Goal: Check status: Check status

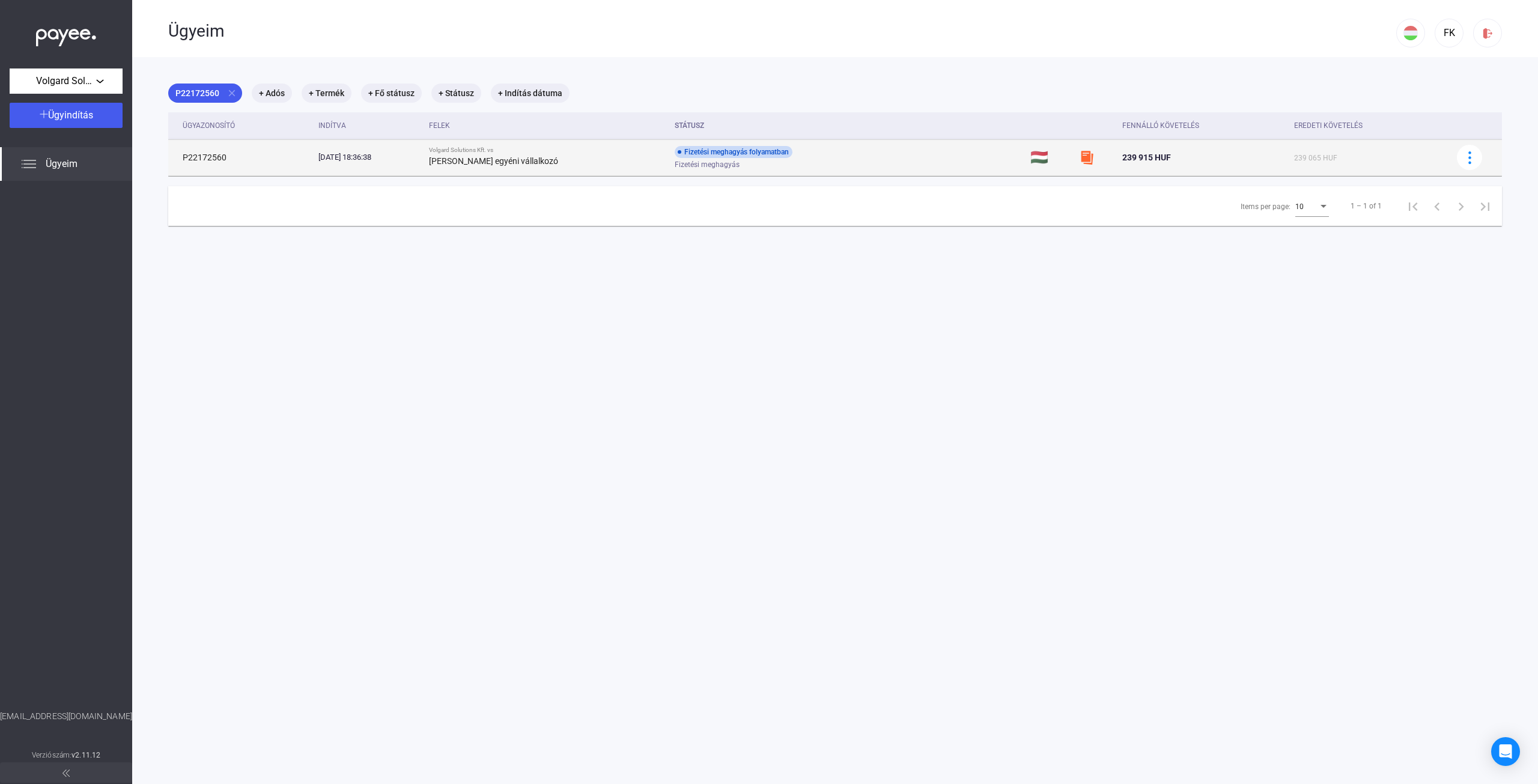
click at [463, 165] on strong "[PERSON_NAME] egyéni vállalkozó" at bounding box center [494, 161] width 129 height 10
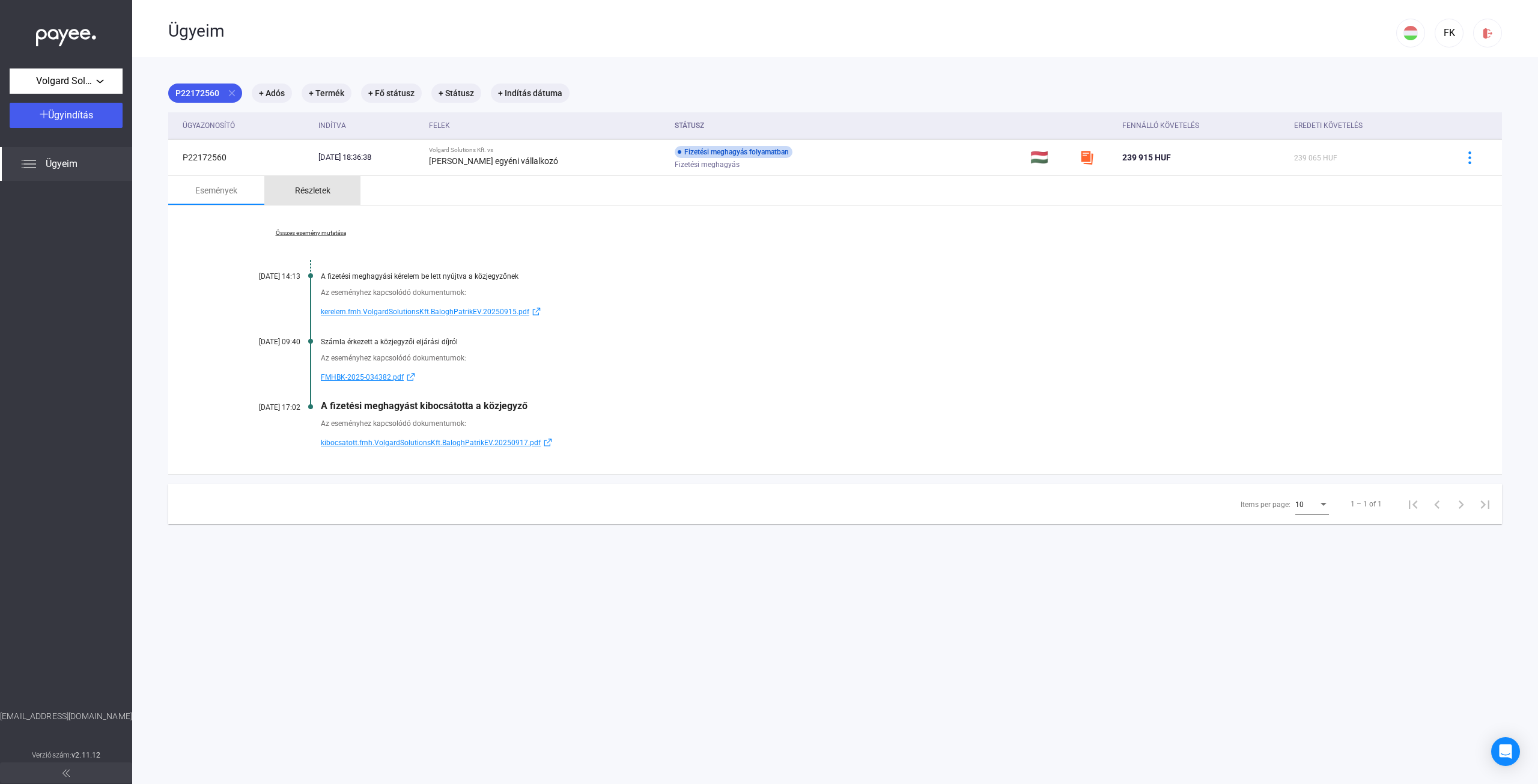
click at [318, 183] on div "Részletek" at bounding box center [313, 190] width 36 height 14
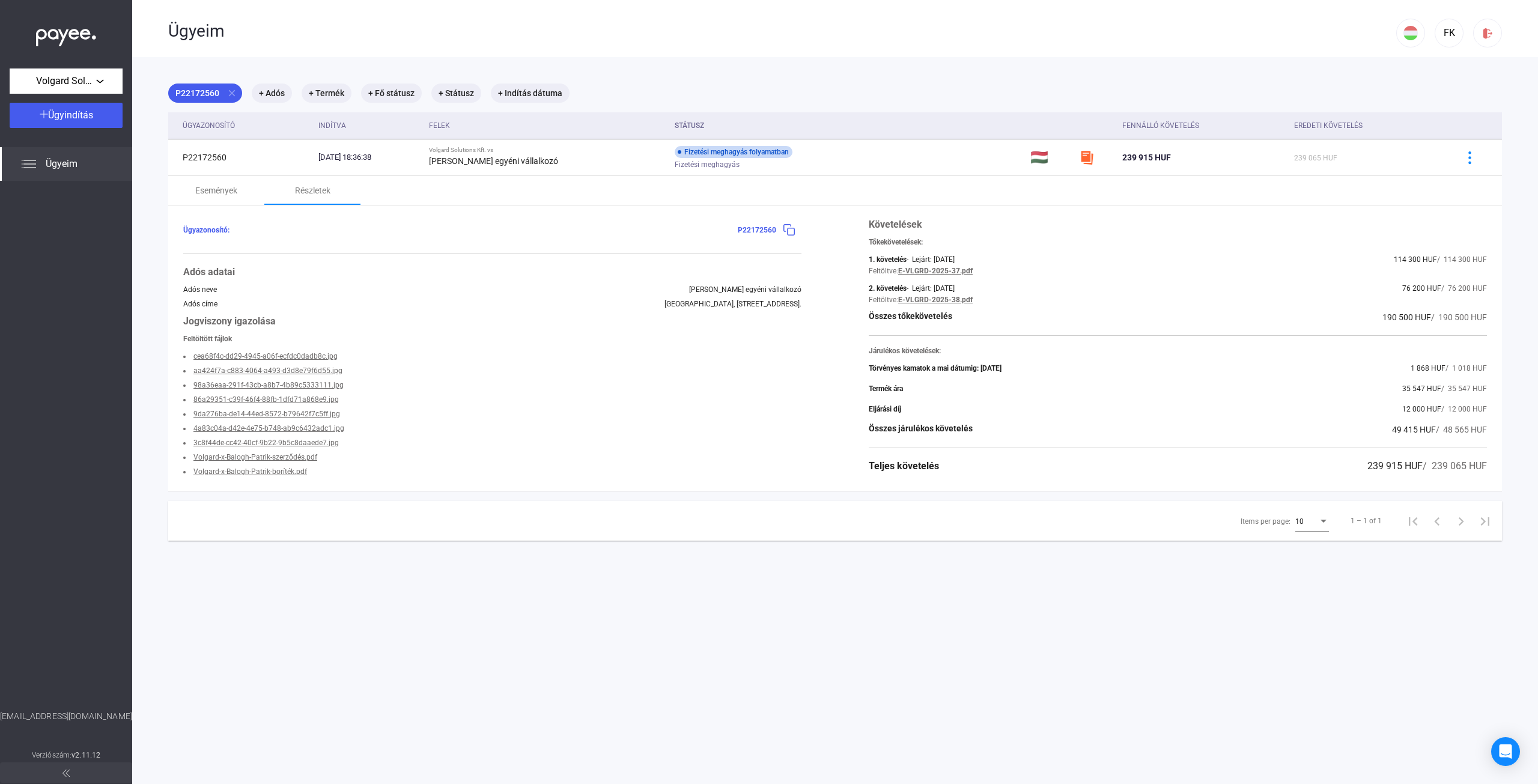
click at [941, 301] on link "E-VLGRD-2025-38.pdf" at bounding box center [935, 300] width 74 height 8
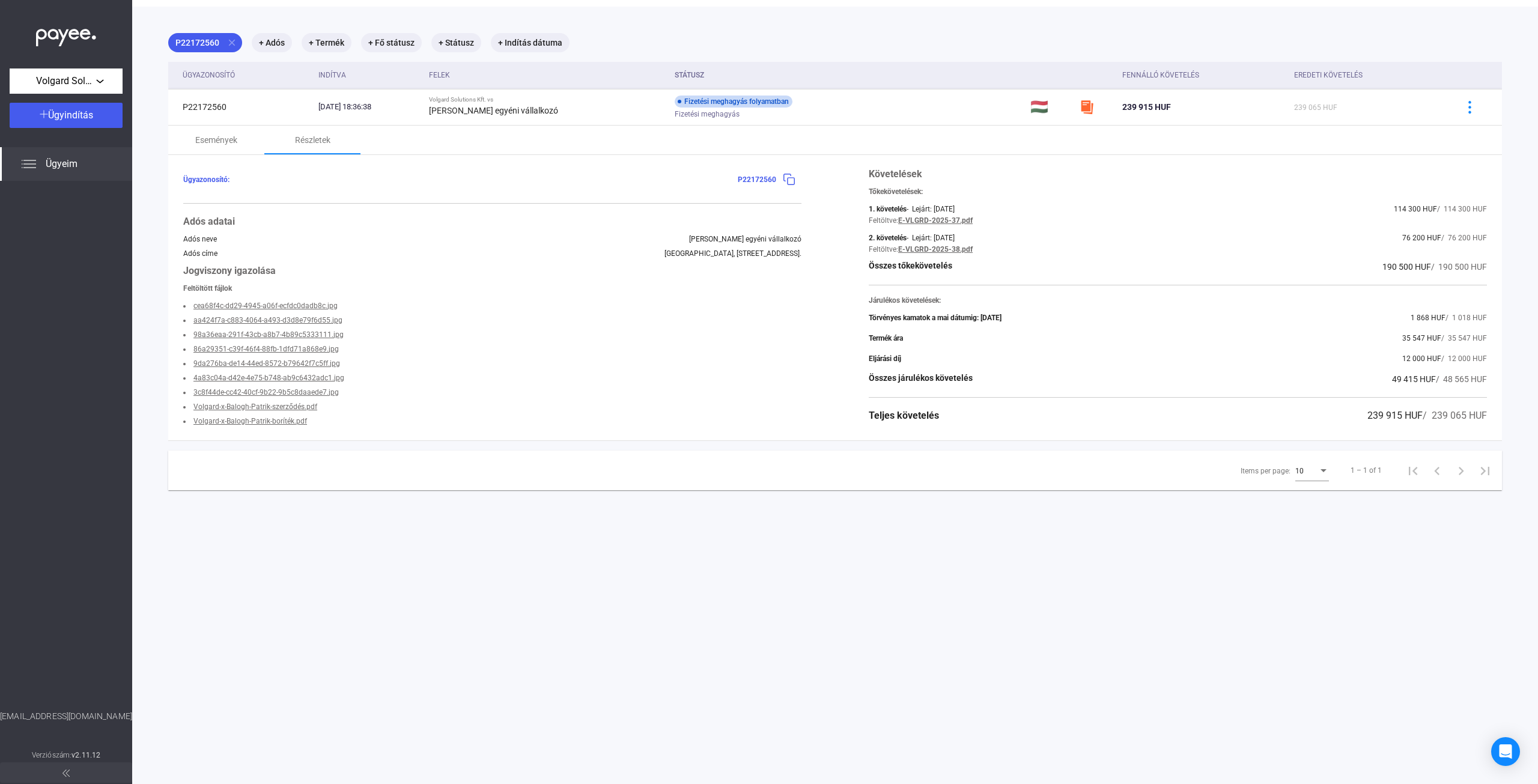
scroll to position [57, 0]
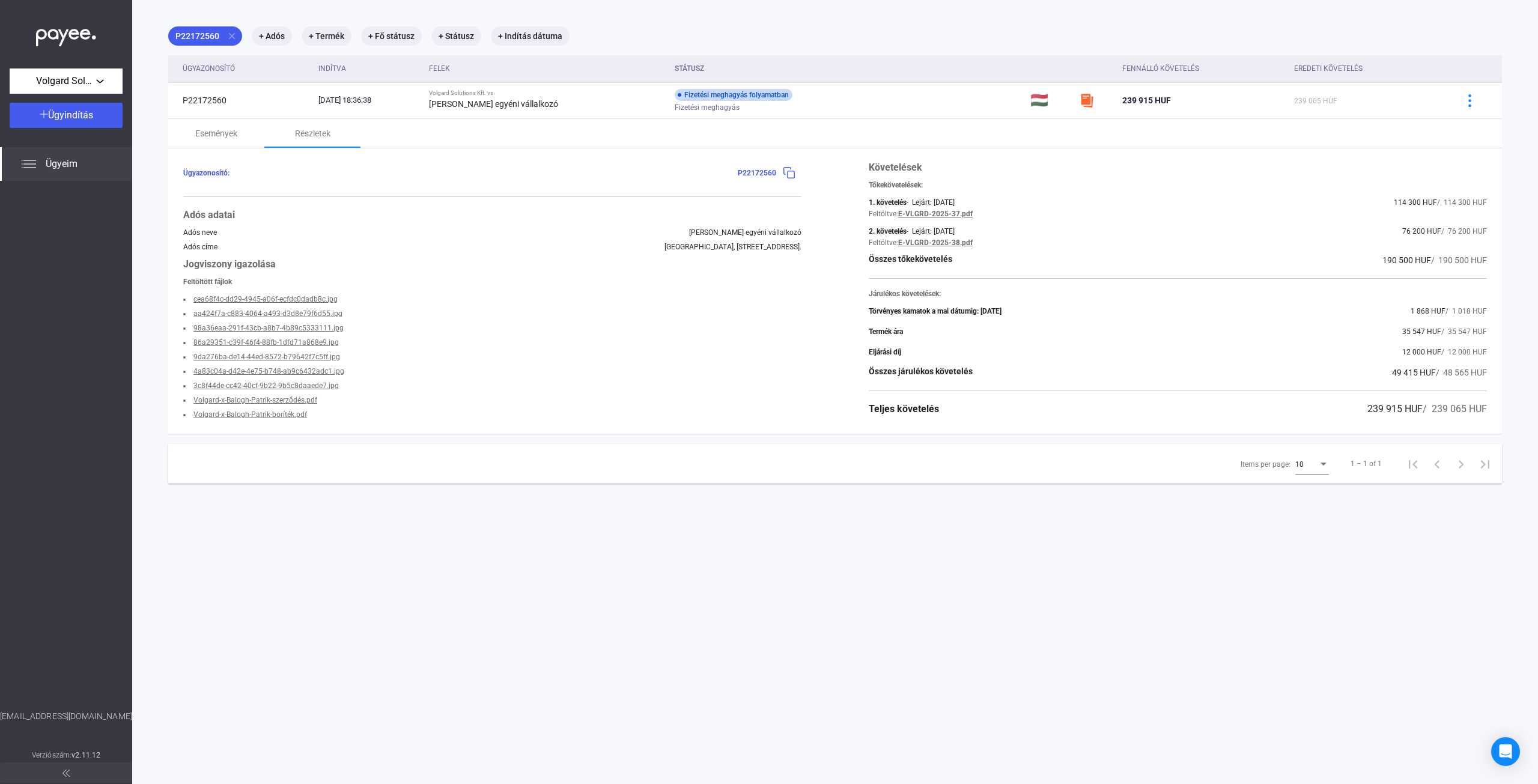
click at [298, 415] on link "Volgard-x-Balogh-Patrik-boríték.pdf" at bounding box center [250, 415] width 113 height 8
click at [282, 400] on link "Volgard-x-Balogh-Patrik-szerződés.pdf" at bounding box center [255, 400] width 124 height 8
click at [307, 379] on li "3c8f44de-cc42-40cf-9b22-9b5c8daaede7.jpg" at bounding box center [492, 385] width 618 height 14
click at [321, 371] on link "4a83c04a-d42e-4e75-b748-ab9c6432adc1.jpg" at bounding box center [268, 371] width 151 height 8
click at [301, 296] on link "cea68f4c-dd29-4945-a06f-ecfdc0dadb8c.jpg" at bounding box center [266, 299] width 144 height 8
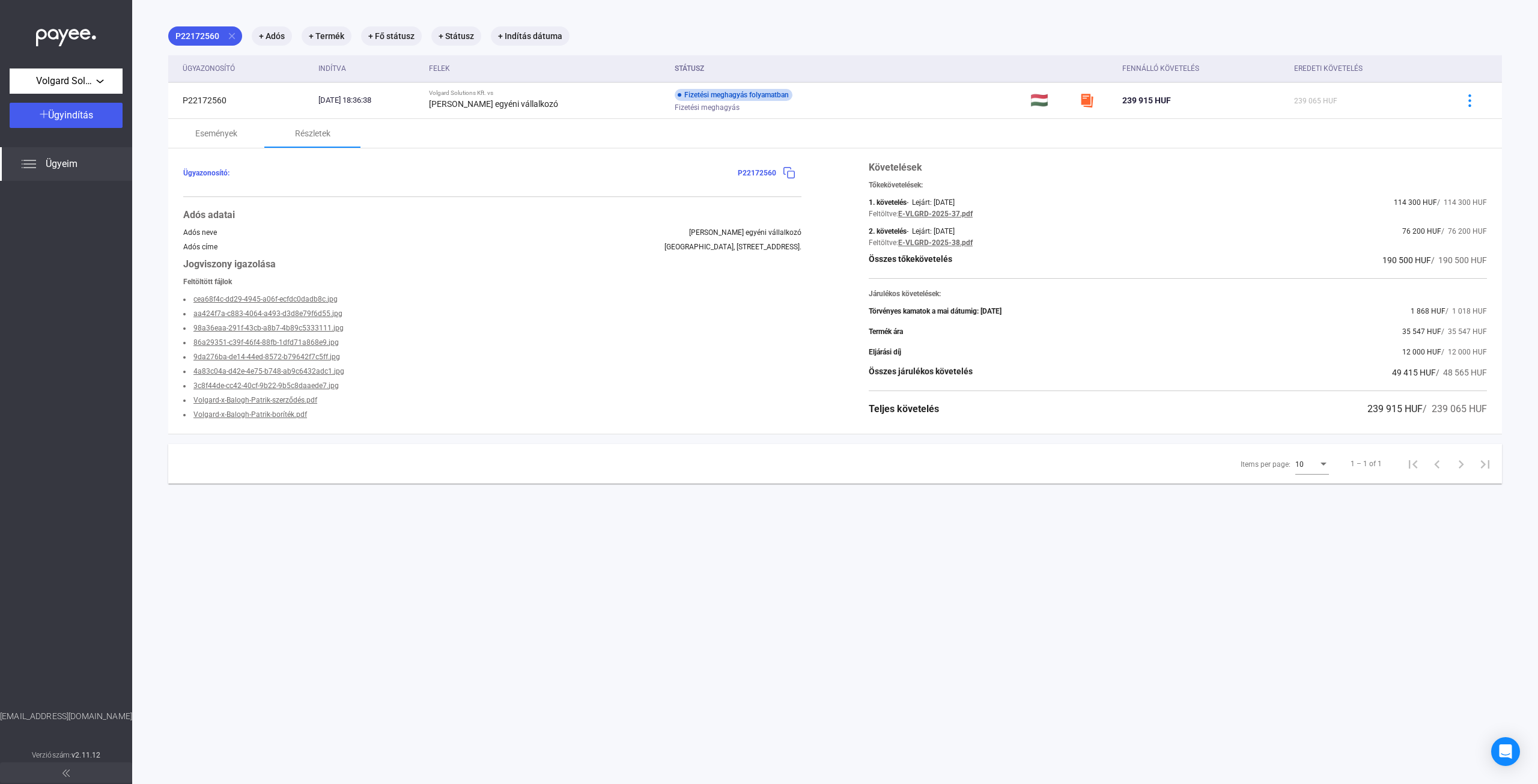
drag, startPoint x: 160, startPoint y: 154, endPoint x: 690, endPoint y: 219, distance: 534.0
click at [690, 219] on main "P22172560 close + Adós + Termék + Fő státusz + Státusz + Indítás dátuma Ügyazon…" at bounding box center [835, 392] width 1406 height 784
click at [639, 202] on div "Ügyazonosító: P22172560 Adós adatai Adós neve [PERSON_NAME] egyéni vállalkozó A…" at bounding box center [492, 291] width 618 height 261
click at [515, 235] on div "Adós neve [PERSON_NAME] egyéni vállalkozó" at bounding box center [492, 232] width 618 height 8
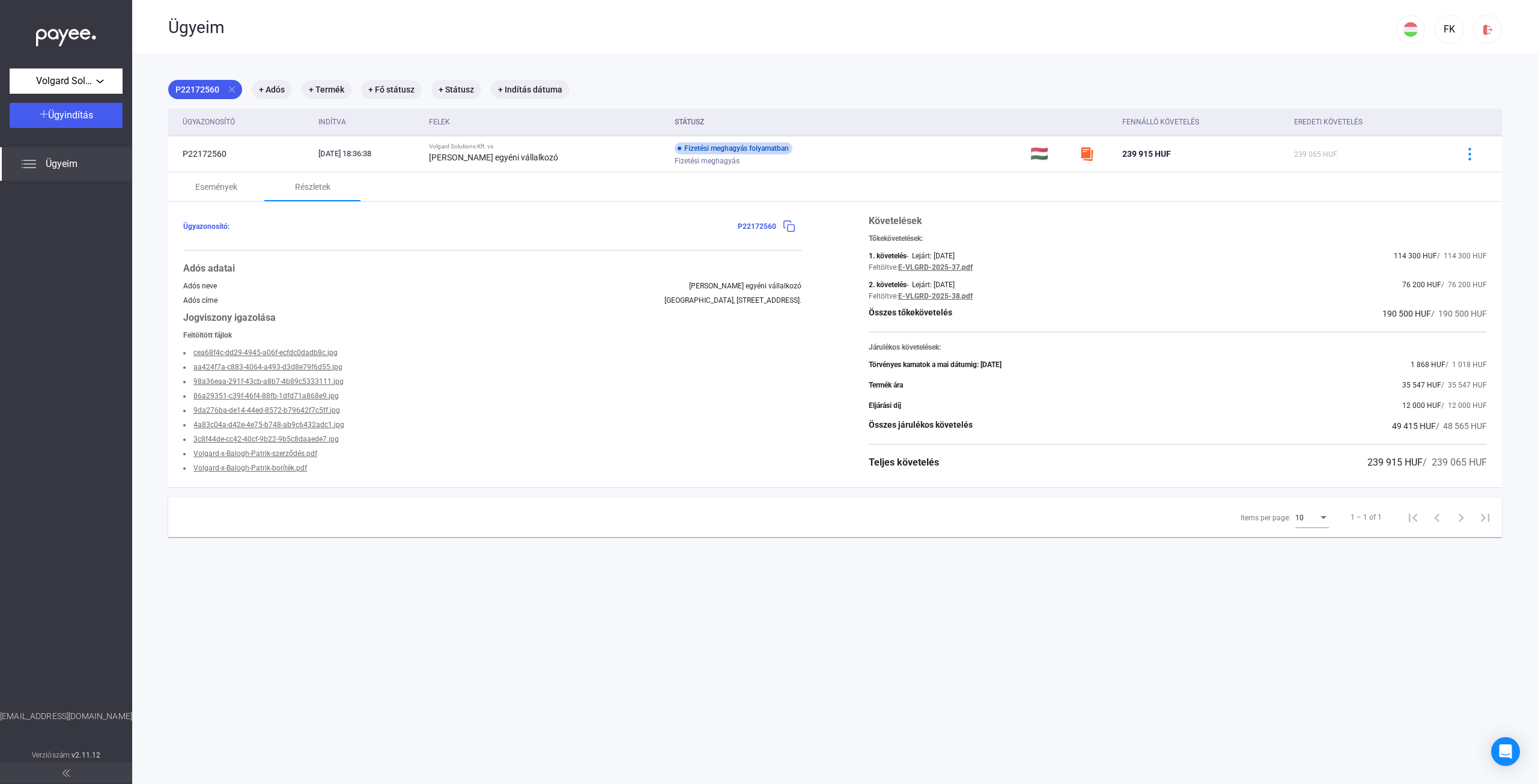
scroll to position [0, 0]
click at [227, 208] on div "Ügyazonosító: P22172560 Adós adatai Adós neve [PERSON_NAME] egyéni vállalkozó A…" at bounding box center [835, 348] width 1334 height 285
click at [239, 182] on div "Események" at bounding box center [217, 190] width 96 height 29
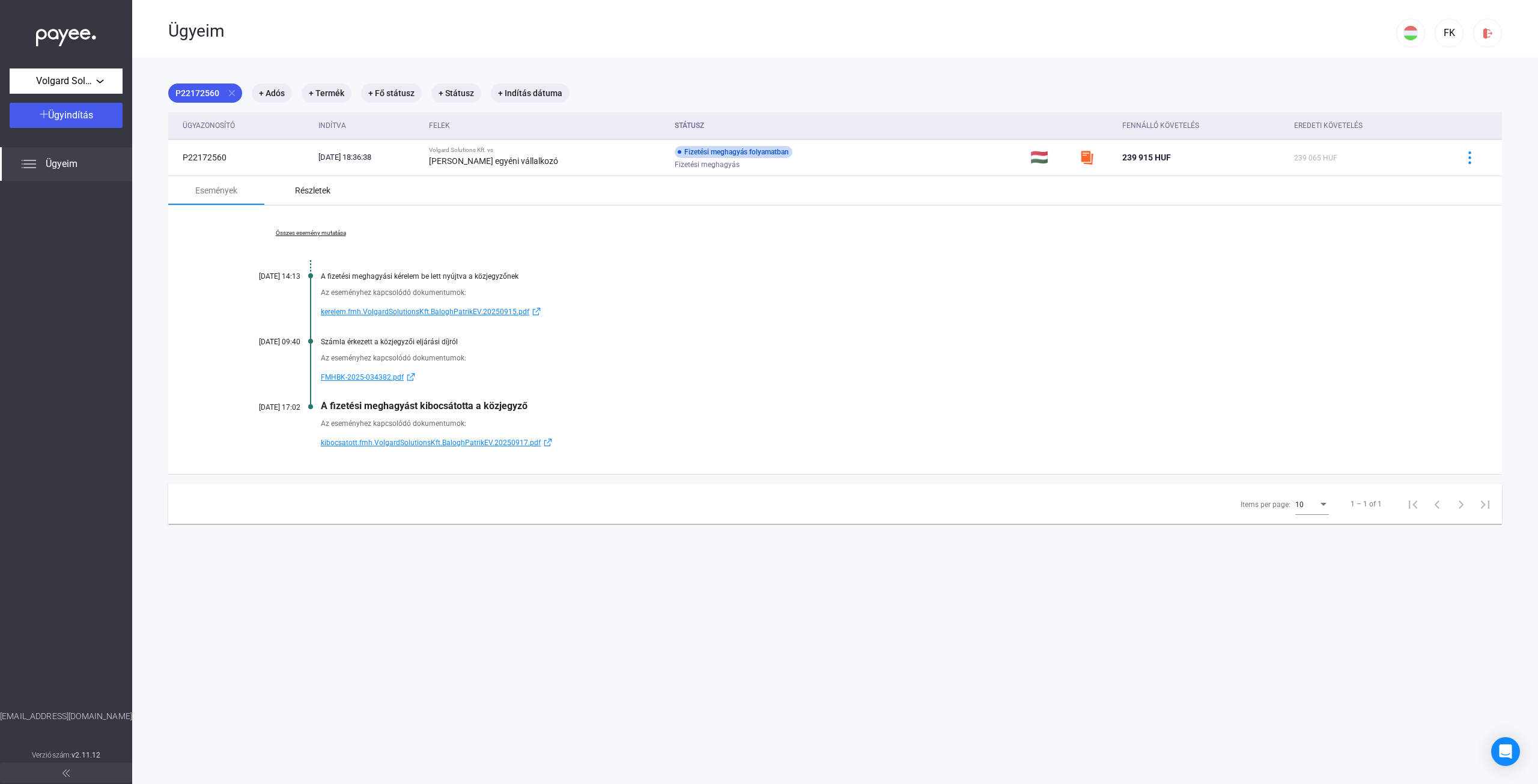
click at [302, 195] on div "Részletek" at bounding box center [313, 190] width 36 height 14
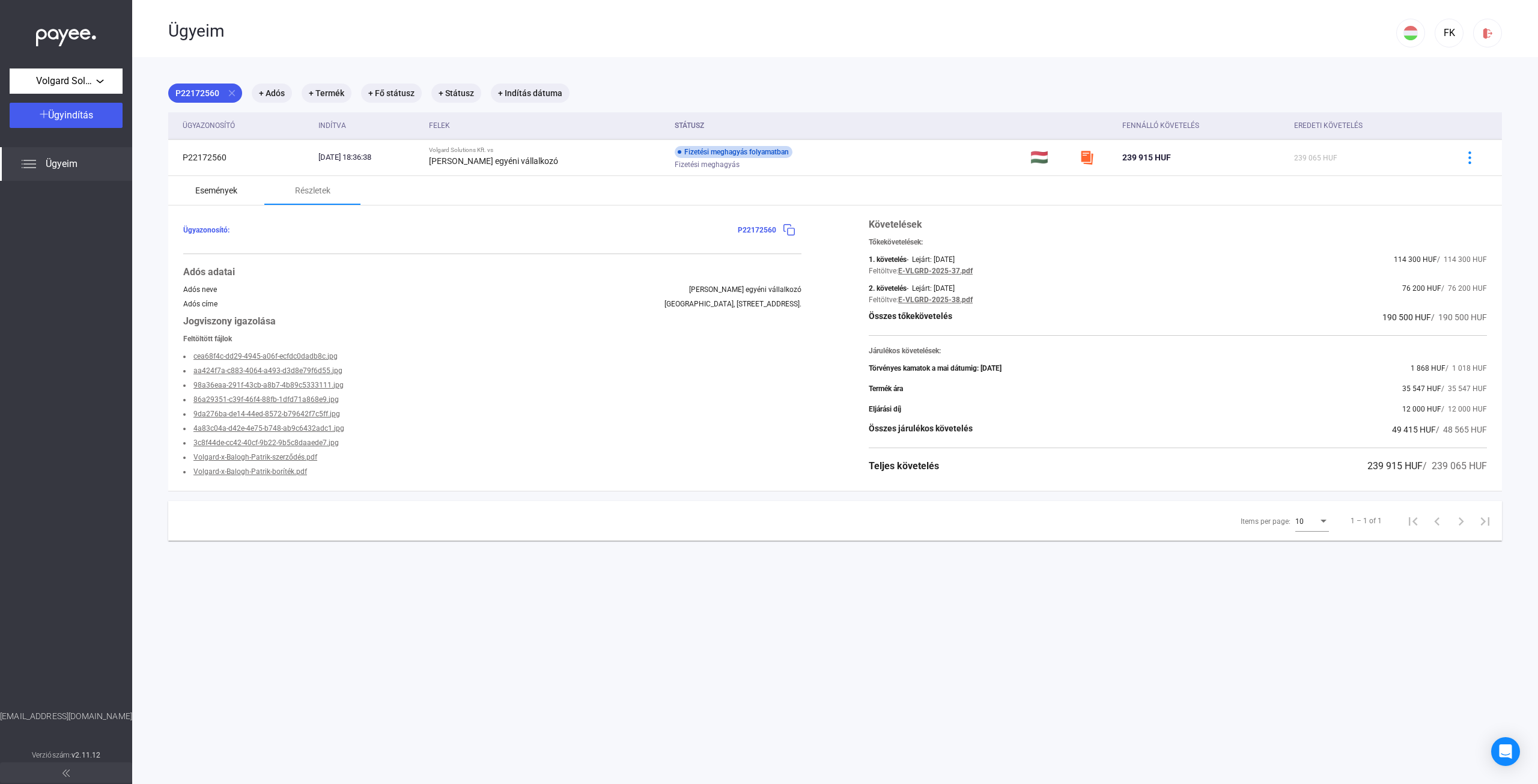
click at [249, 190] on div "Események" at bounding box center [217, 190] width 96 height 29
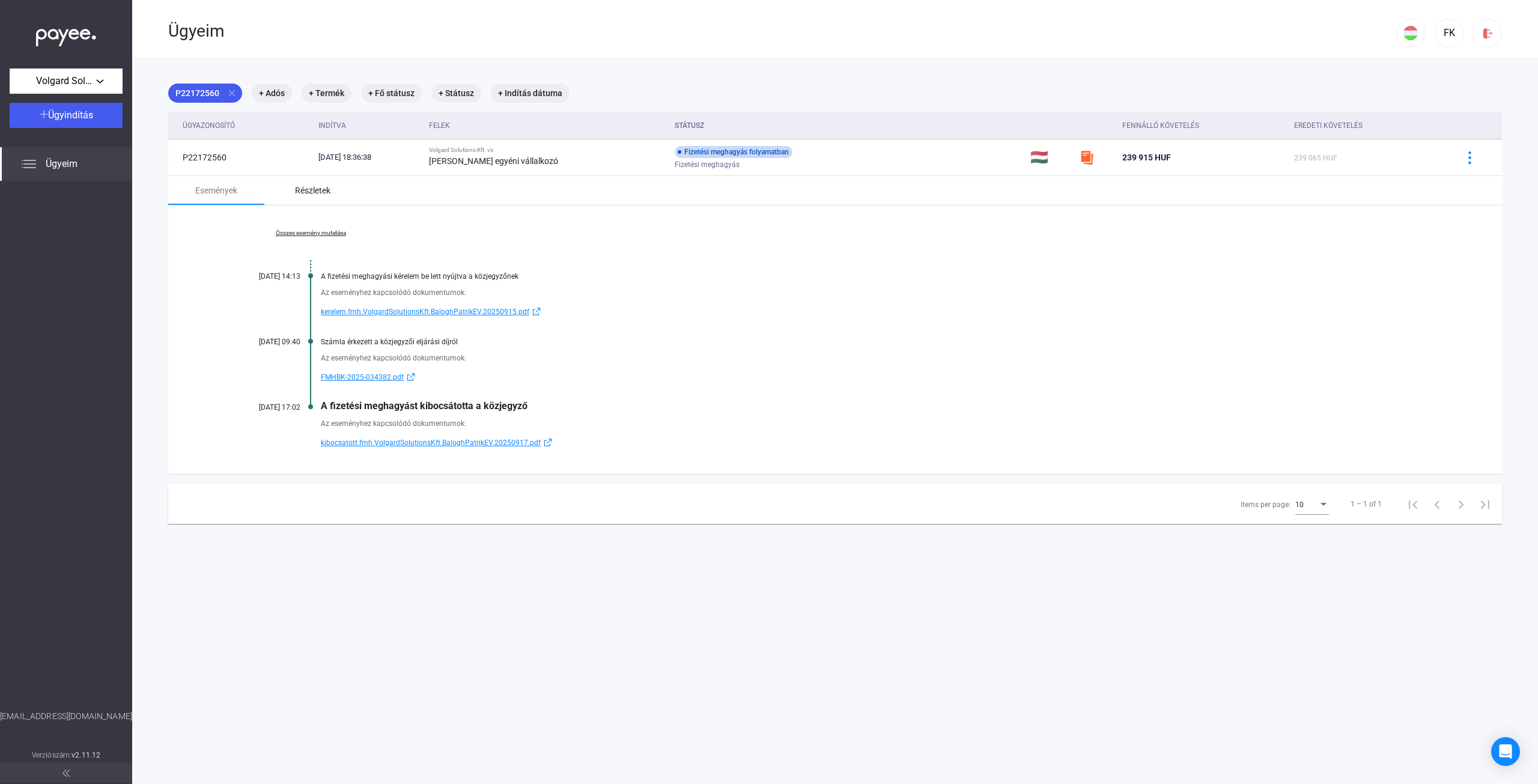
click at [329, 186] on div "Részletek" at bounding box center [313, 190] width 36 height 14
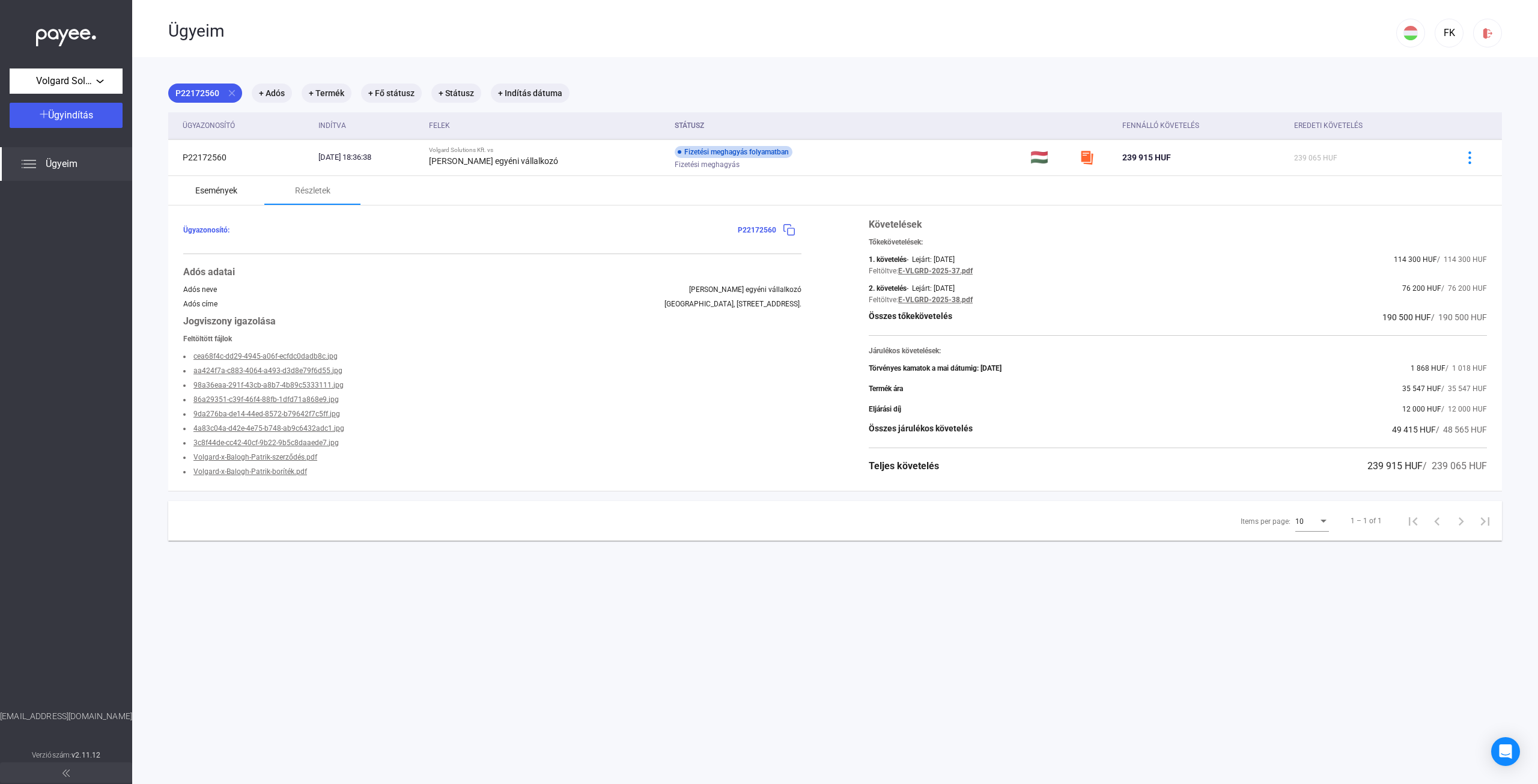
click at [217, 192] on div "Események" at bounding box center [216, 190] width 42 height 14
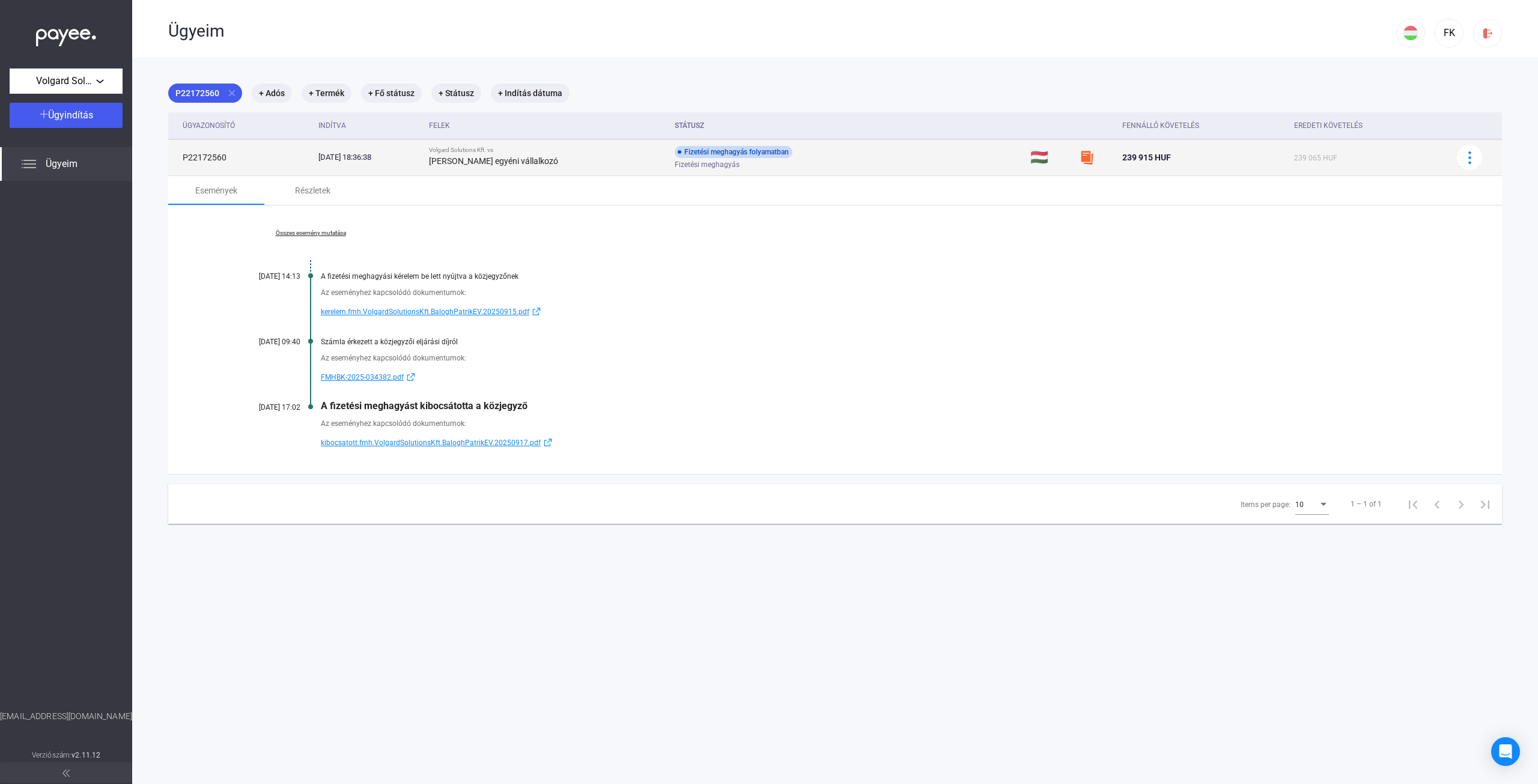
drag, startPoint x: 524, startPoint y: 50, endPoint x: 931, endPoint y: 143, distance: 417.5
click at [915, 142] on app-cases "Ügyeim FK P22172560 close + Adós + Termék + Fő státusz + Státusz + Indítás dátu…" at bounding box center [835, 420] width 1406 height 841
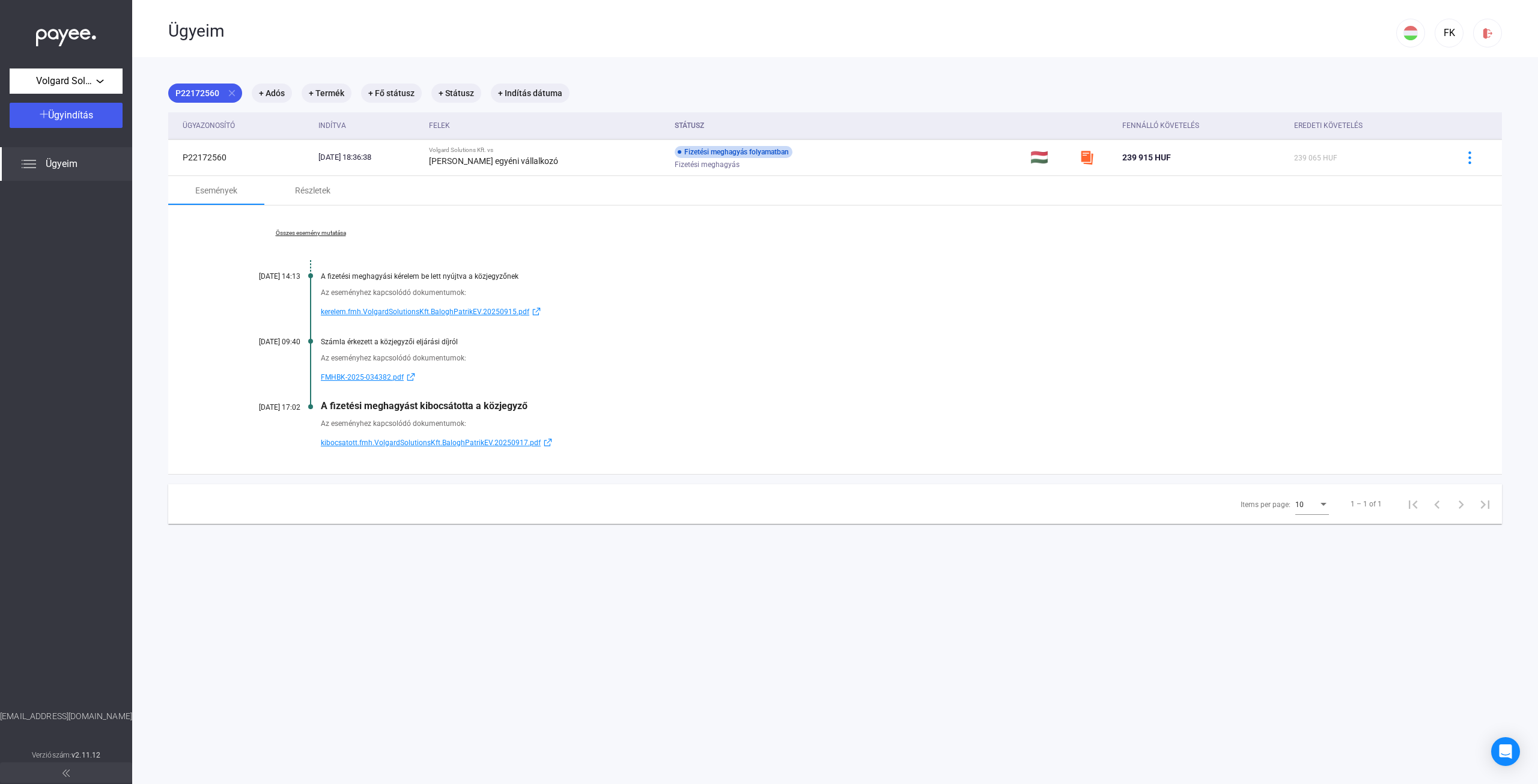
click at [1383, 108] on div "P22172560 close + Adós + Termék + Fő státusz + Státusz + Indítás dátuma Ügyazon…" at bounding box center [835, 303] width 1334 height 440
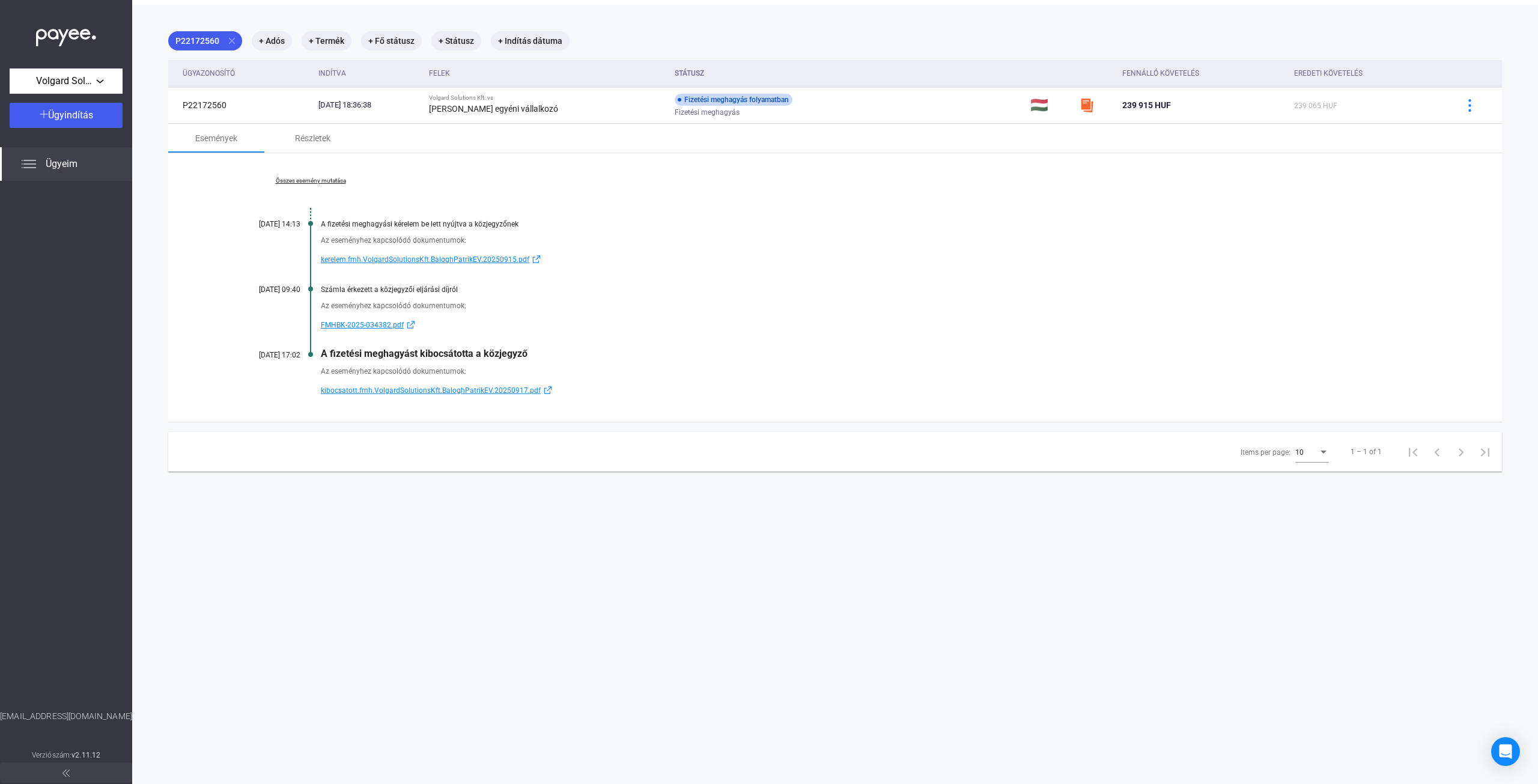
scroll to position [57, 0]
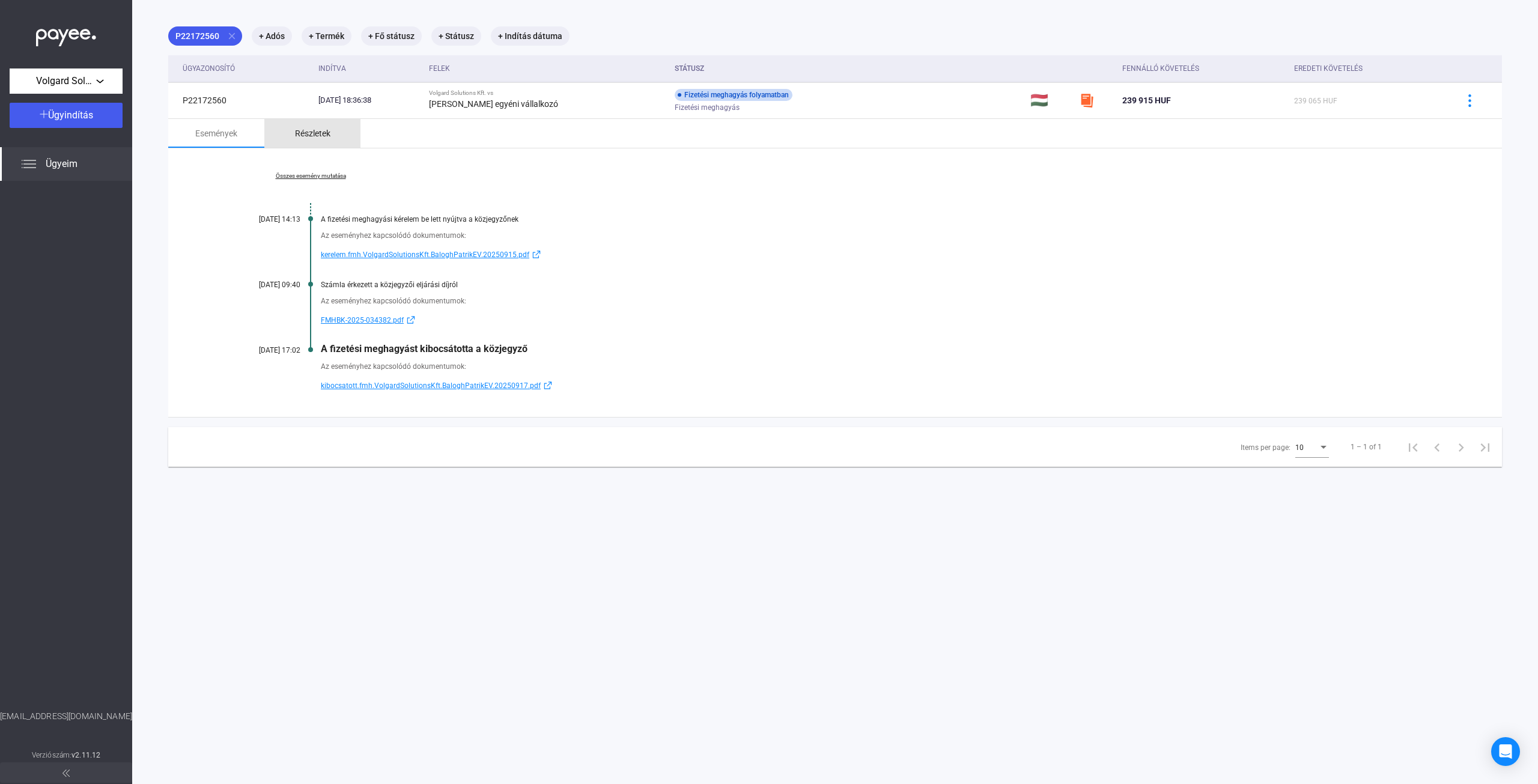
click at [310, 141] on div "Részletek" at bounding box center [312, 133] width 96 height 29
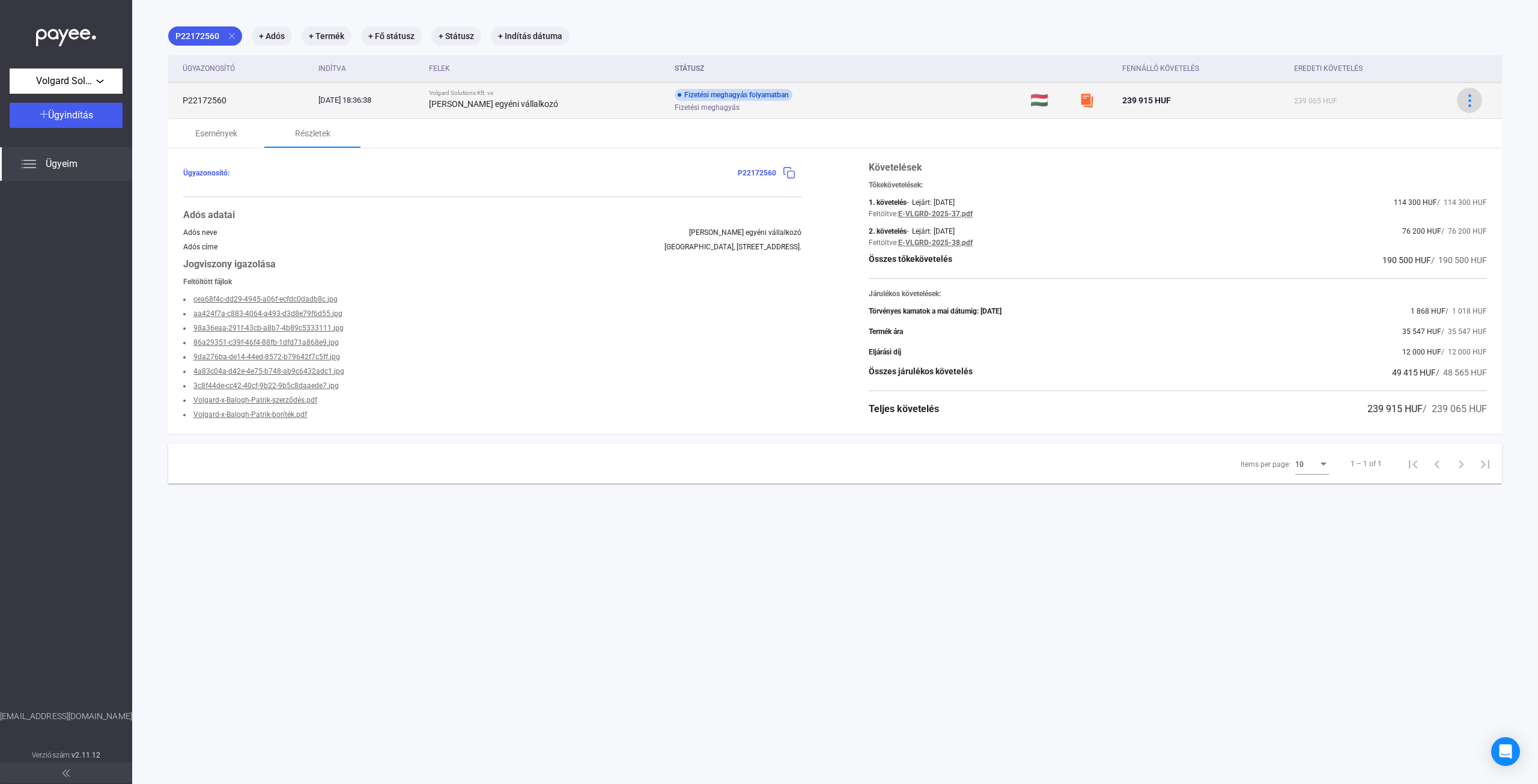
click at [1464, 101] on img at bounding box center [1470, 100] width 12 height 12
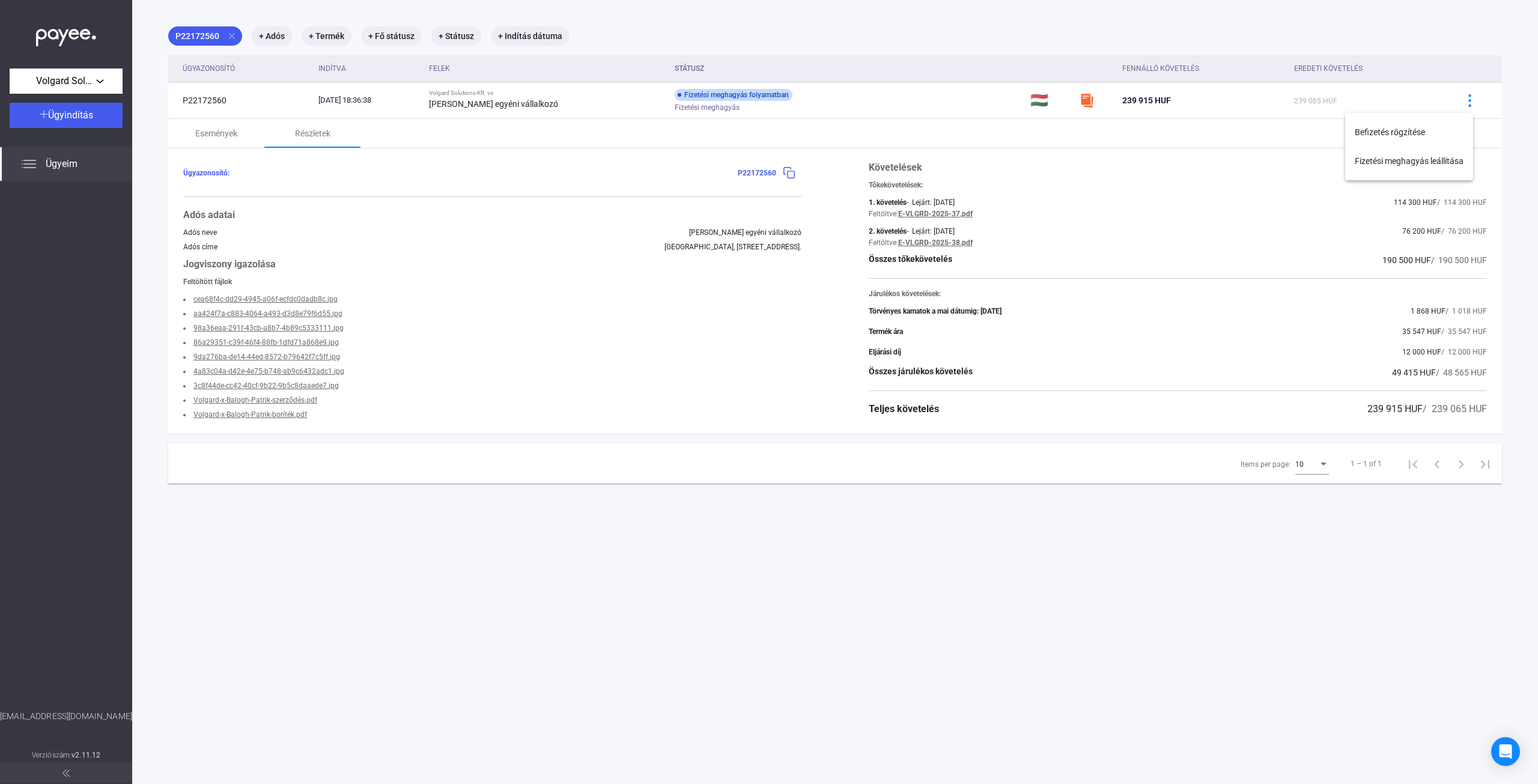
click at [221, 135] on div at bounding box center [769, 392] width 1538 height 784
click at [226, 131] on div "Események" at bounding box center [216, 133] width 42 height 14
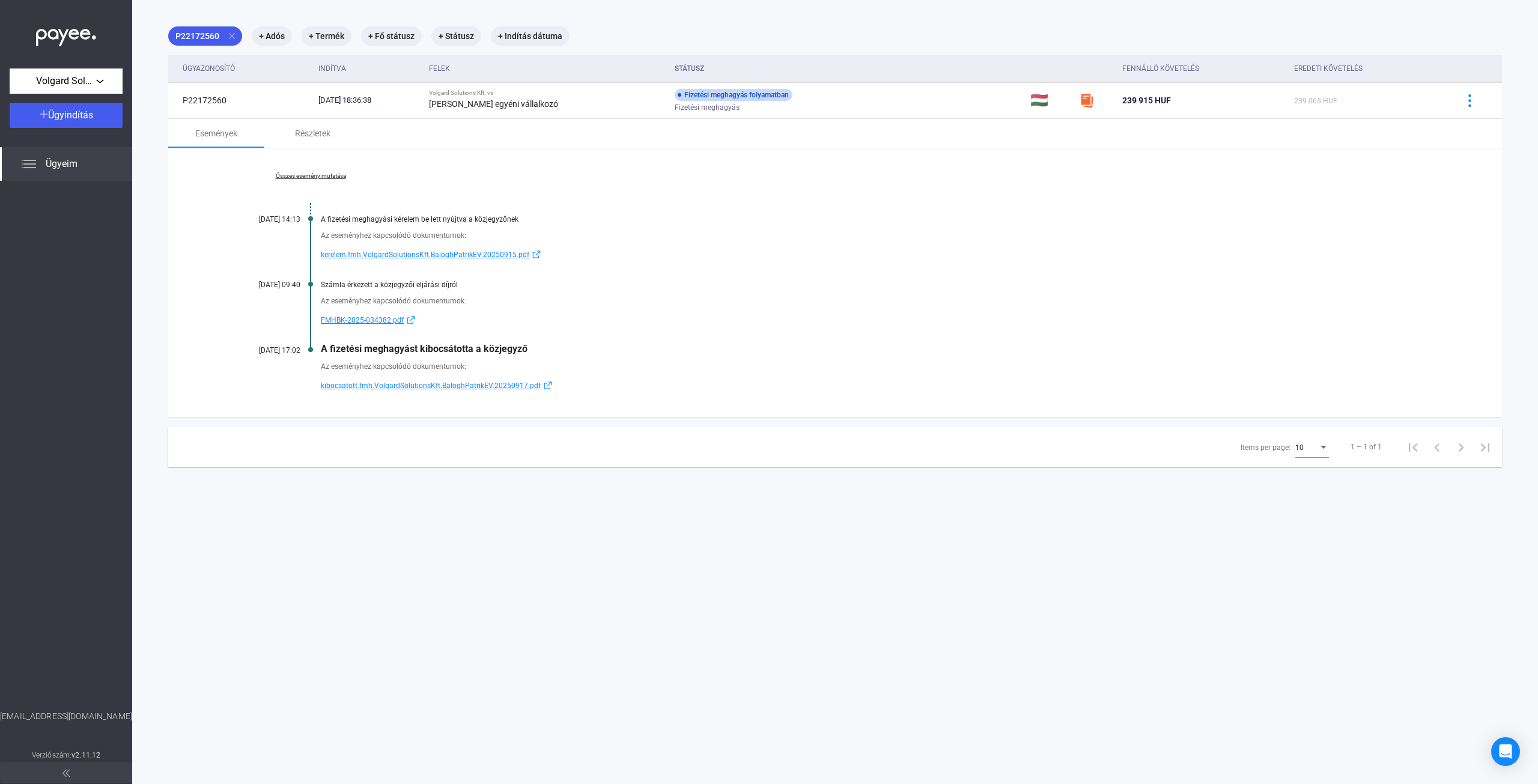
click at [377, 382] on span "kibocsatott.fmh.VolgardSolutionsKft.BaloghPatrikEV.20250917.pdf" at bounding box center [431, 385] width 220 height 14
